Goal: Task Accomplishment & Management: Use online tool/utility

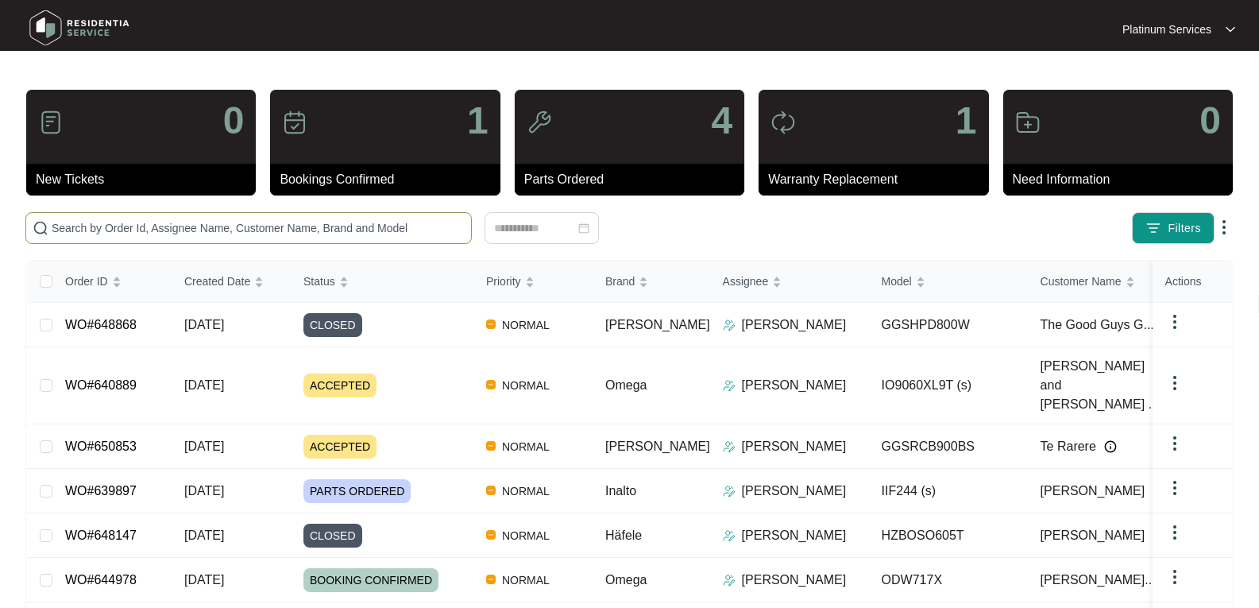
click at [230, 227] on input "text" at bounding box center [258, 227] width 413 height 17
paste input "646075"
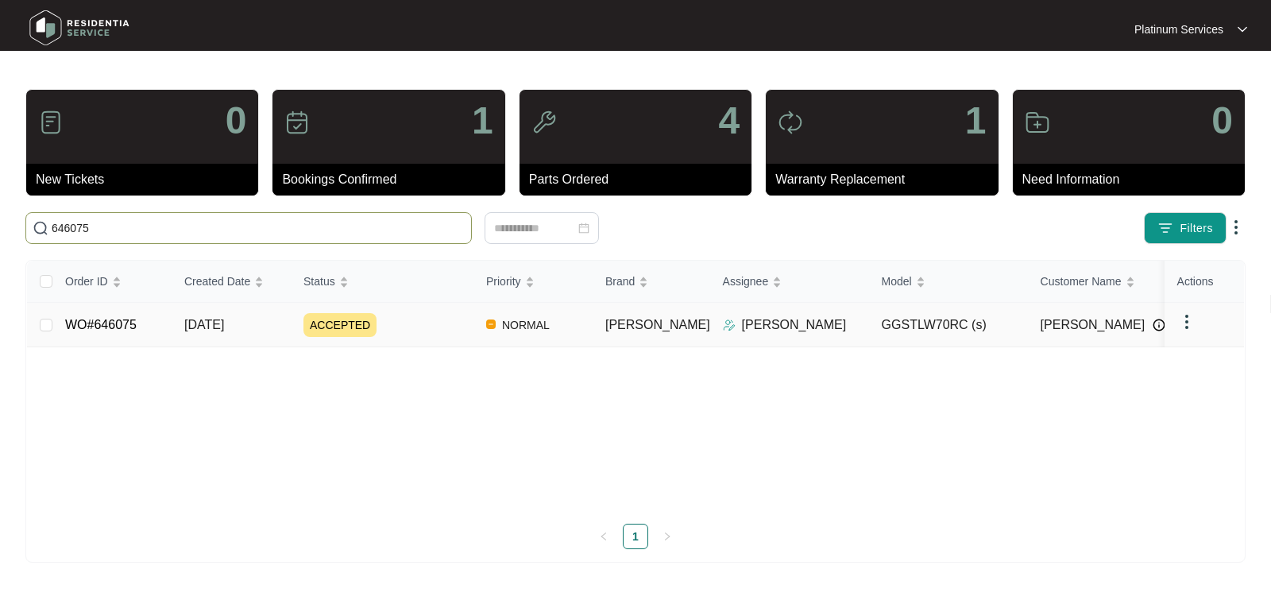
type input "646075"
click at [224, 322] on span "[DATE]" at bounding box center [204, 325] width 40 height 14
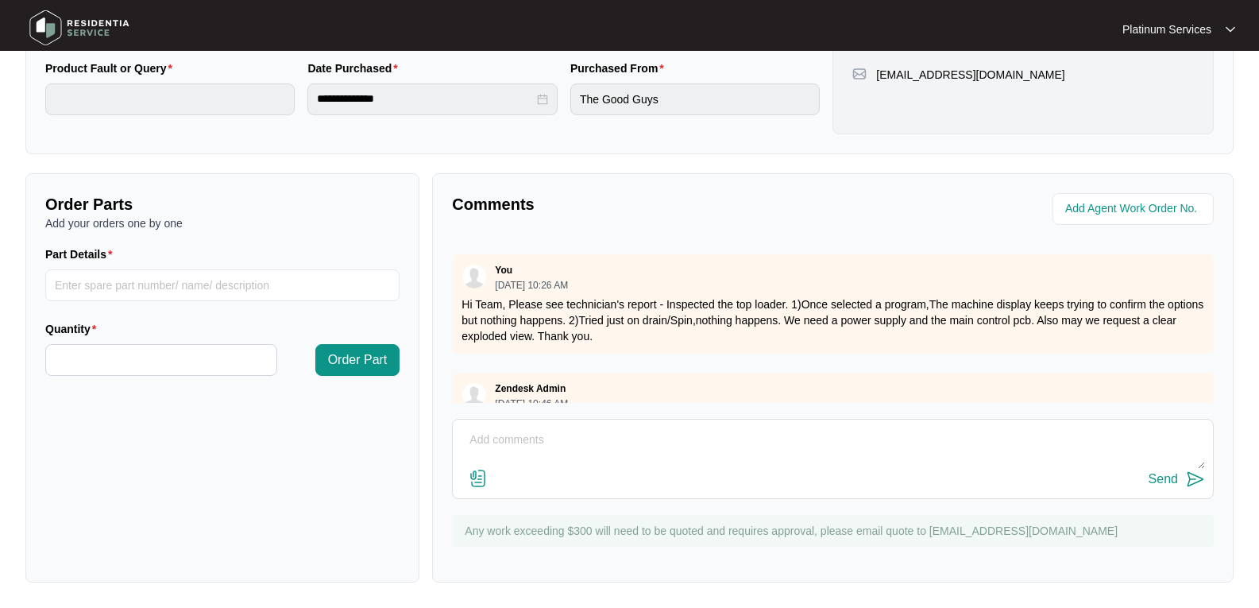
scroll to position [219, 0]
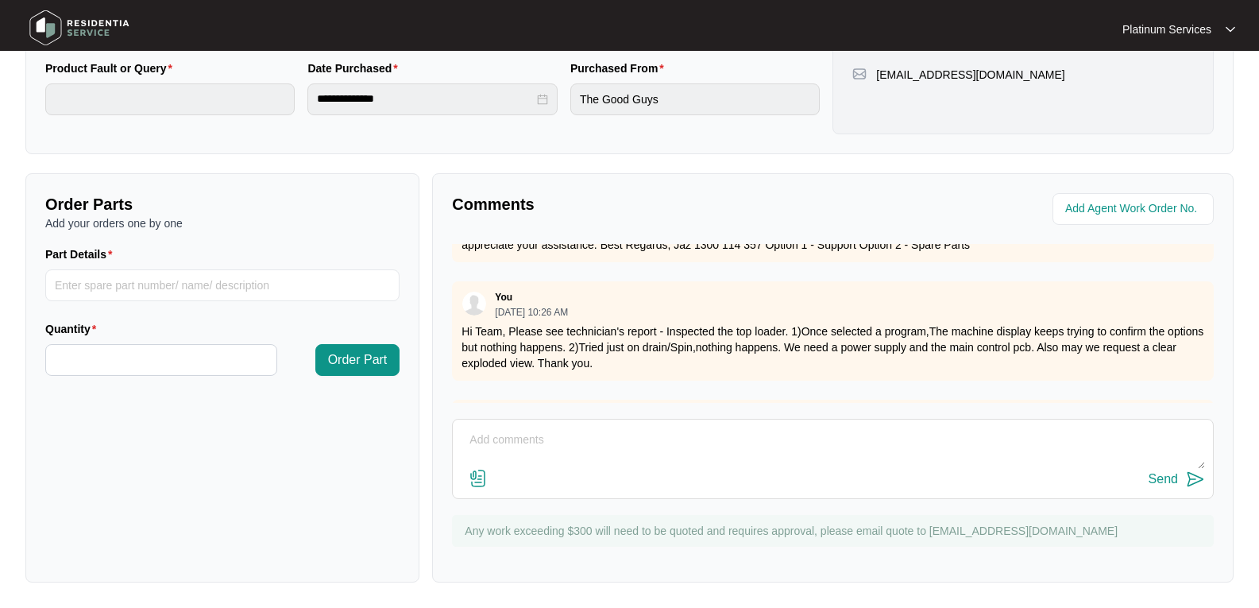
click at [563, 429] on textarea at bounding box center [833, 447] width 745 height 41
paste textarea "Please order power supply and the main control pcb. 1)SP13519 2)SP13520"
click at [548, 445] on textarea "Hi Team, We require these parts; Please order power supply and the main control…" at bounding box center [833, 447] width 745 height 41
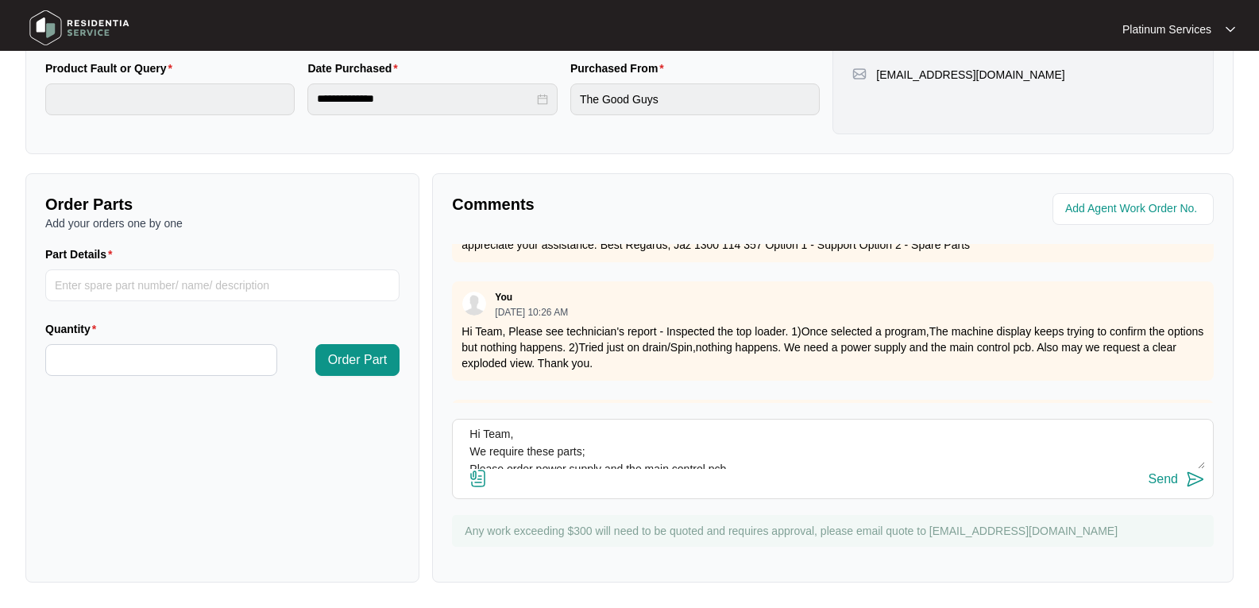
scroll to position [47, 0]
click at [535, 435] on textarea "Hi Team, We require these parts; Please order power supply and the main control…" at bounding box center [833, 447] width 745 height 41
drag, startPoint x: 735, startPoint y: 429, endPoint x: 475, endPoint y: 447, distance: 260.5
click at [475, 447] on textarea "Hi Team, We require these parts; Please order power supply and the main control…" at bounding box center [833, 447] width 745 height 41
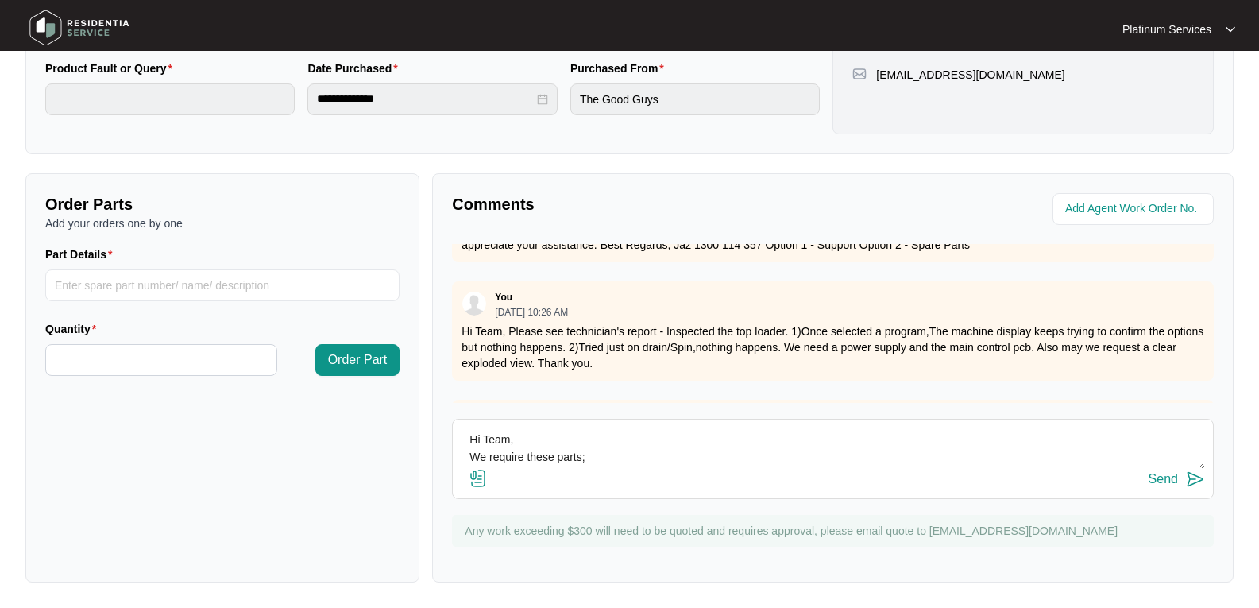
click at [534, 455] on textarea "Hi Team, We require these parts; Please order power supply and the main control…" at bounding box center [833, 447] width 745 height 41
click at [538, 434] on textarea "Hi Team, We require these parts; Please order power supply and the main control…" at bounding box center [833, 447] width 745 height 41
click at [565, 455] on textarea "Hi Team, We require these parts; power supply and the main control pcb. 1)SP135…" at bounding box center [833, 447] width 745 height 41
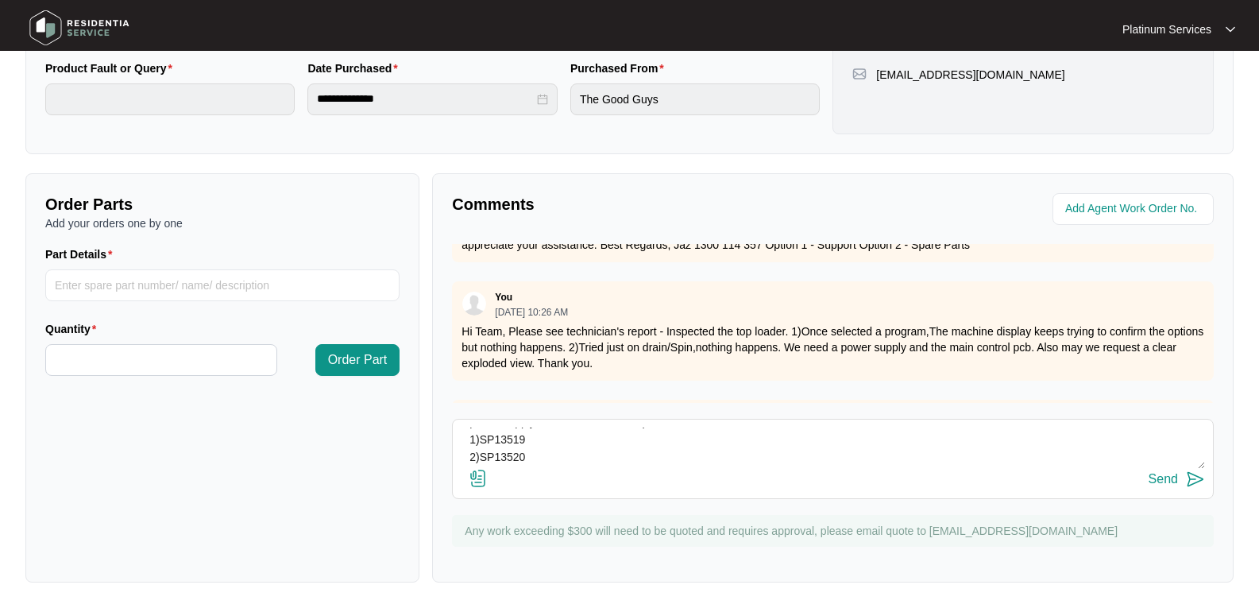
scroll to position [64, 0]
type textarea "Hi Team, We require these parts; power supply and the main control pcb. 1)SP135…"
click at [1195, 479] on img at bounding box center [1195, 479] width 19 height 19
